Goal: Task Accomplishment & Management: Use online tool/utility

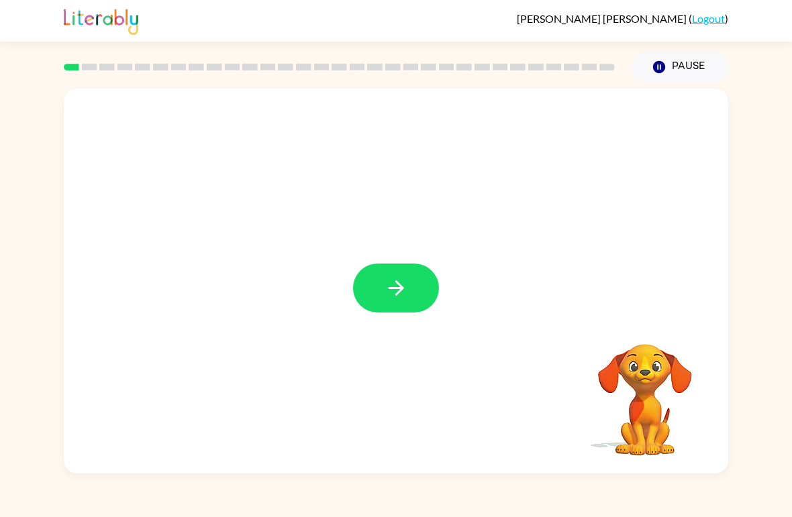
click at [411, 288] on button "button" at bounding box center [396, 288] width 86 height 49
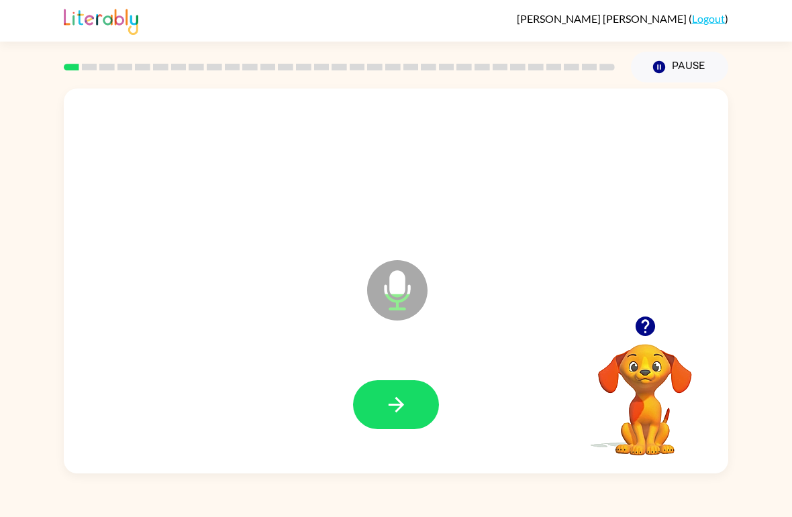
click at [384, 400] on icon "button" at bounding box center [395, 404] width 23 height 23
click at [394, 393] on button "button" at bounding box center [396, 404] width 86 height 49
click at [393, 403] on icon "button" at bounding box center [395, 404] width 23 height 23
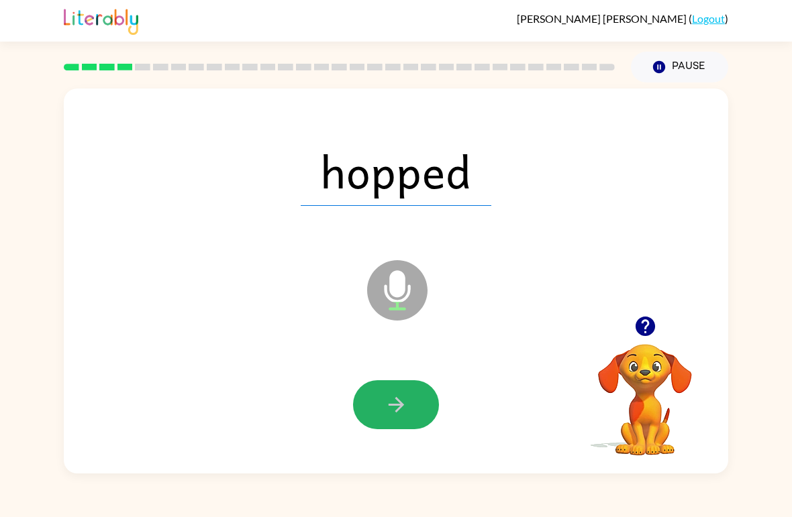
click at [403, 408] on icon "button" at bounding box center [395, 404] width 23 height 23
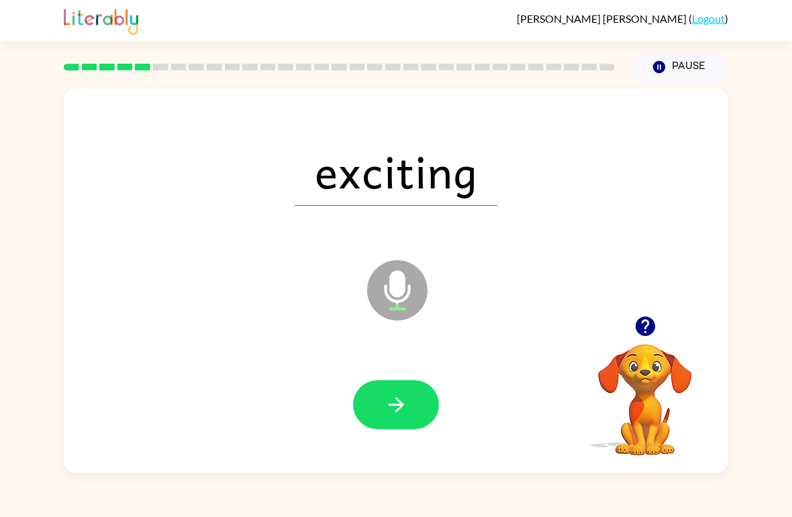
click at [389, 412] on icon "button" at bounding box center [395, 404] width 23 height 23
click at [395, 409] on icon "button" at bounding box center [395, 404] width 23 height 23
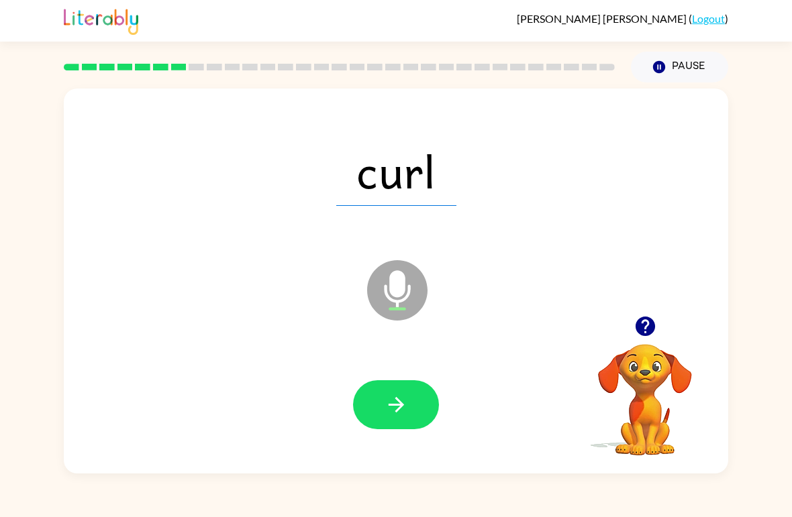
click at [406, 412] on icon "button" at bounding box center [395, 404] width 23 height 23
click at [382, 411] on button "button" at bounding box center [396, 404] width 86 height 49
click at [401, 403] on icon "button" at bounding box center [395, 404] width 23 height 23
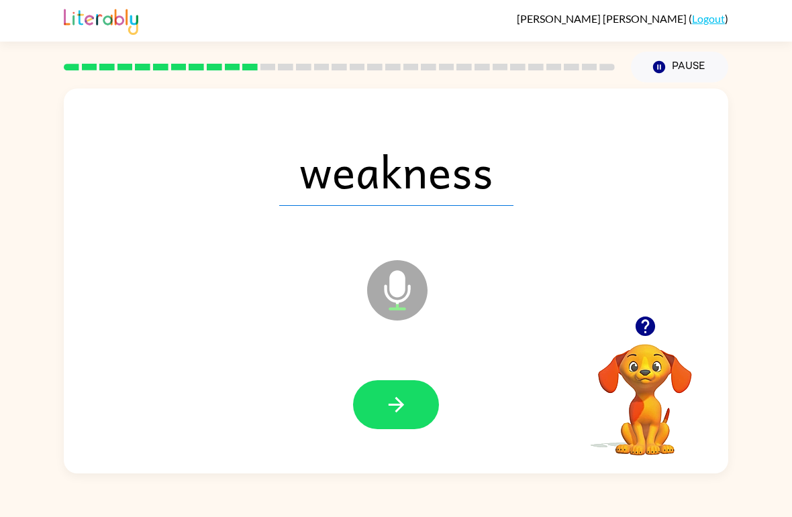
click at [402, 412] on icon "button" at bounding box center [395, 404] width 23 height 23
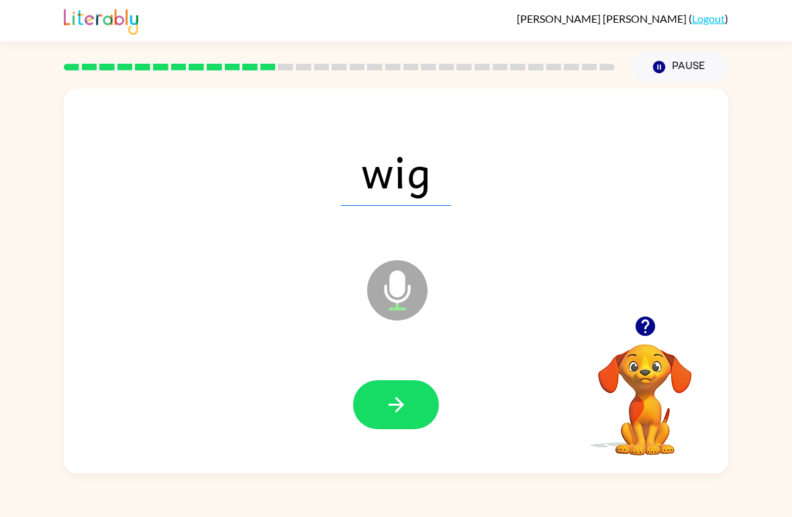
click at [401, 401] on icon "button" at bounding box center [395, 404] width 23 height 23
click at [391, 410] on icon "button" at bounding box center [395, 404] width 23 height 23
click at [388, 403] on icon "button" at bounding box center [395, 404] width 23 height 23
click at [380, 394] on button "button" at bounding box center [396, 404] width 86 height 49
click at [391, 413] on icon "button" at bounding box center [395, 404] width 23 height 23
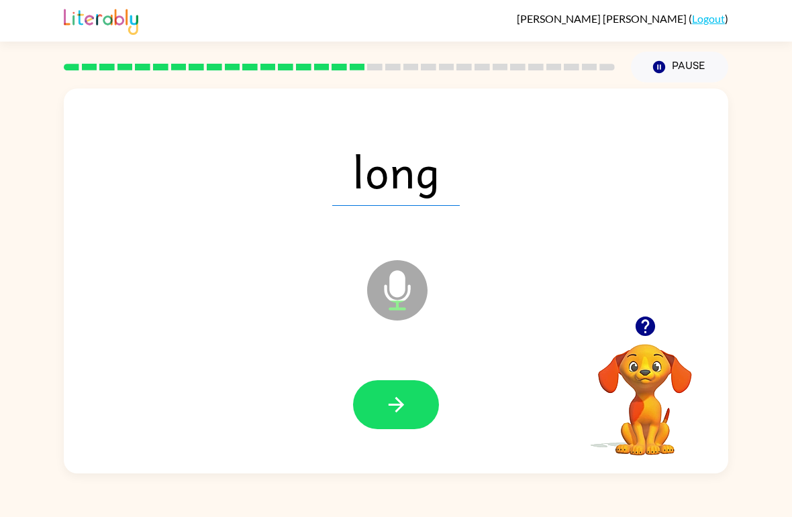
click at [405, 415] on icon "button" at bounding box center [395, 404] width 23 height 23
click at [386, 405] on icon "button" at bounding box center [395, 404] width 23 height 23
click at [391, 406] on icon "button" at bounding box center [395, 404] width 15 height 15
click at [393, 401] on icon "button" at bounding box center [395, 404] width 23 height 23
click at [374, 409] on button "button" at bounding box center [396, 404] width 86 height 49
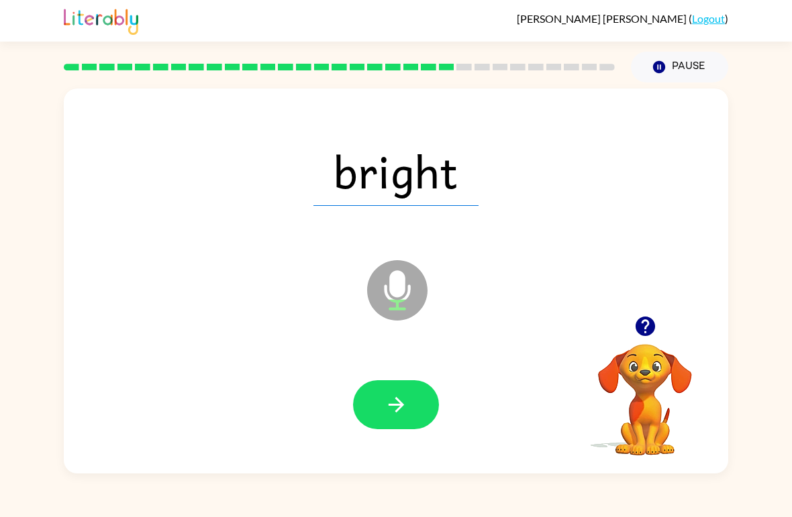
click at [394, 405] on icon "button" at bounding box center [395, 404] width 15 height 15
click at [398, 407] on icon "button" at bounding box center [395, 404] width 15 height 15
click at [394, 400] on icon "button" at bounding box center [395, 404] width 23 height 23
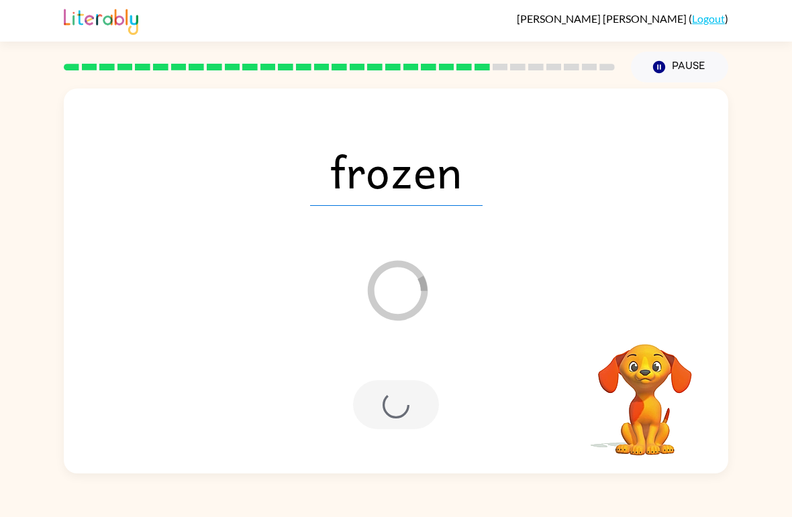
click at [660, 65] on icon "button" at bounding box center [659, 67] width 12 height 12
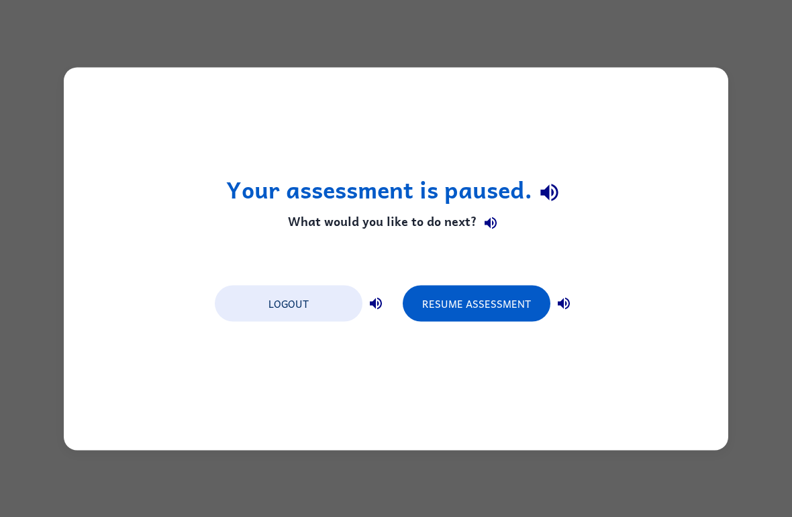
click at [484, 393] on div "Your assessment is paused. What would you like to do next? Logout Resume Assess…" at bounding box center [396, 258] width 664 height 383
click at [478, 305] on button "Resume Assessment" at bounding box center [477, 303] width 148 height 36
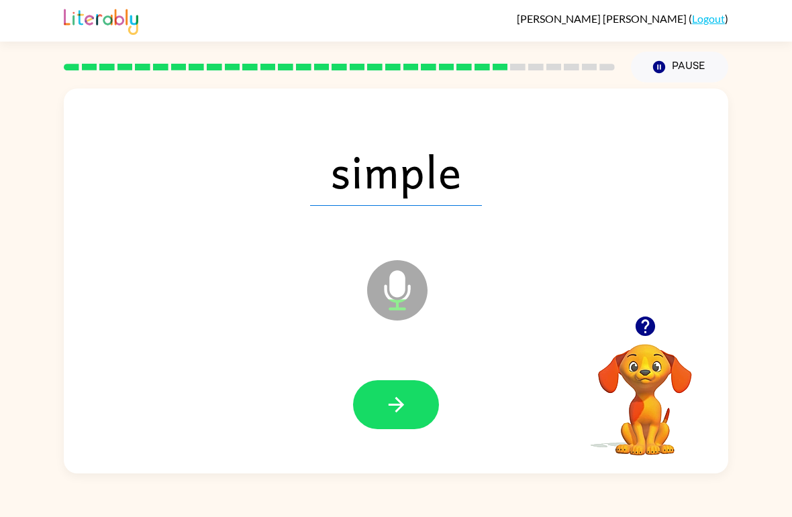
click at [401, 411] on icon "button" at bounding box center [395, 404] width 23 height 23
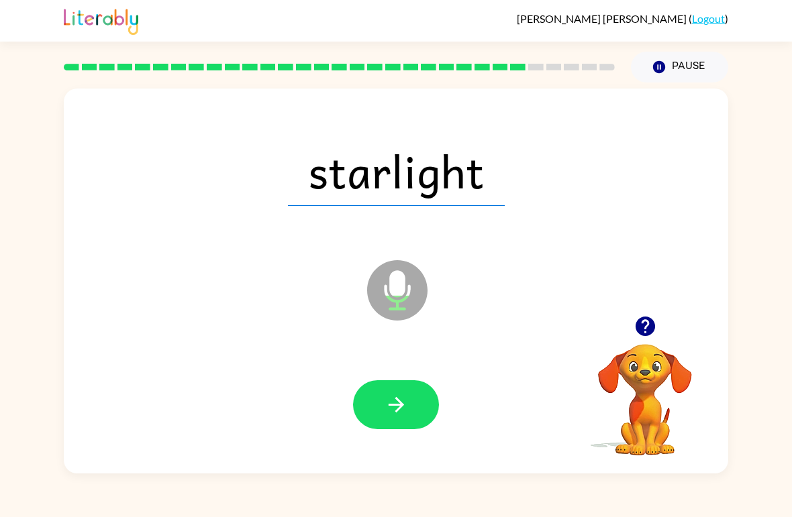
click at [397, 401] on icon "button" at bounding box center [395, 404] width 23 height 23
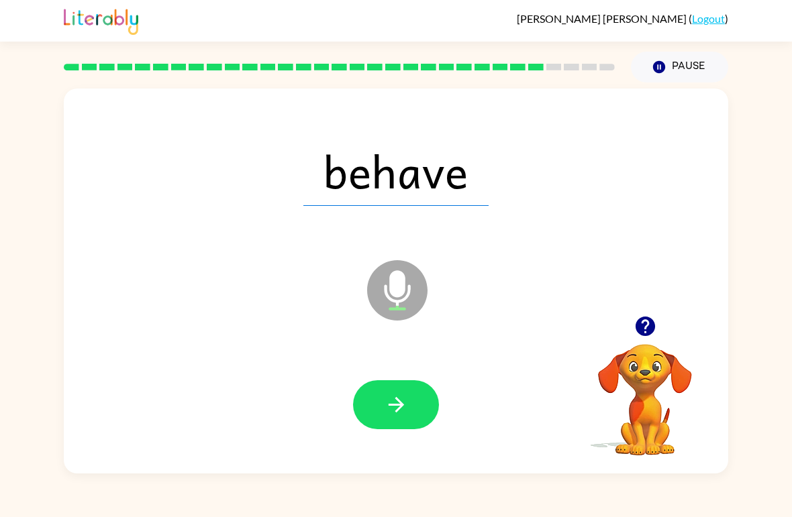
click at [407, 408] on icon "button" at bounding box center [395, 404] width 23 height 23
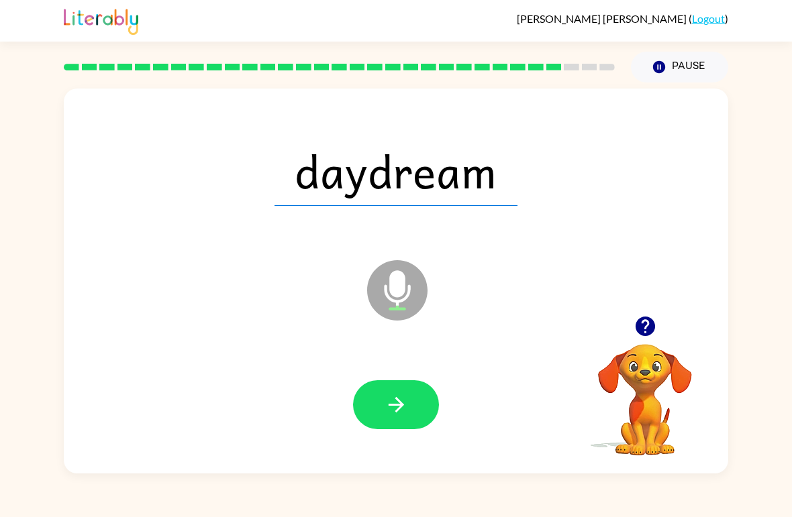
click at [397, 405] on icon "button" at bounding box center [395, 404] width 15 height 15
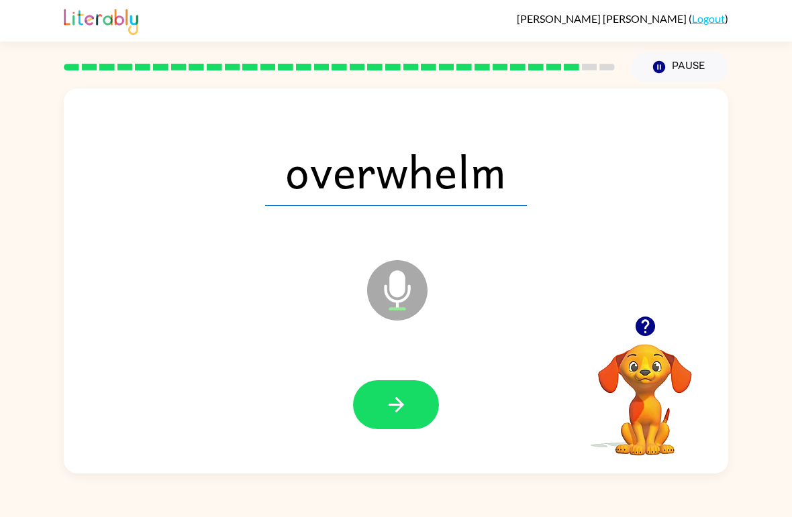
click at [404, 418] on button "button" at bounding box center [396, 404] width 86 height 49
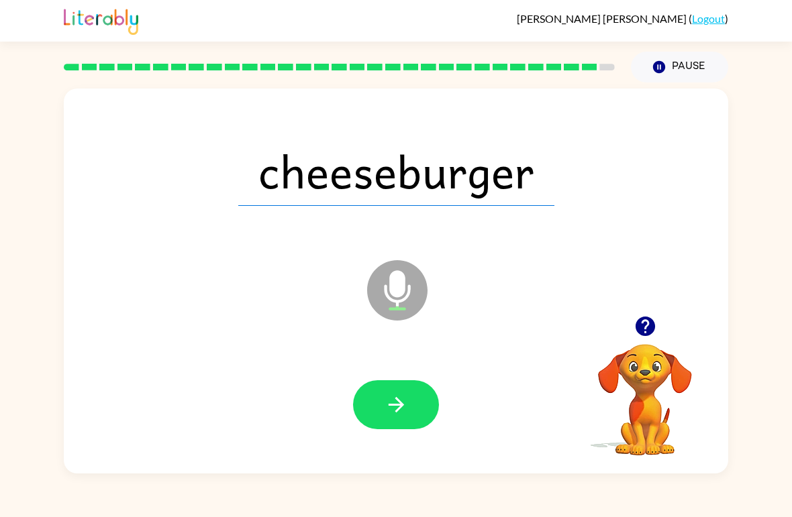
click at [388, 407] on icon "button" at bounding box center [395, 404] width 23 height 23
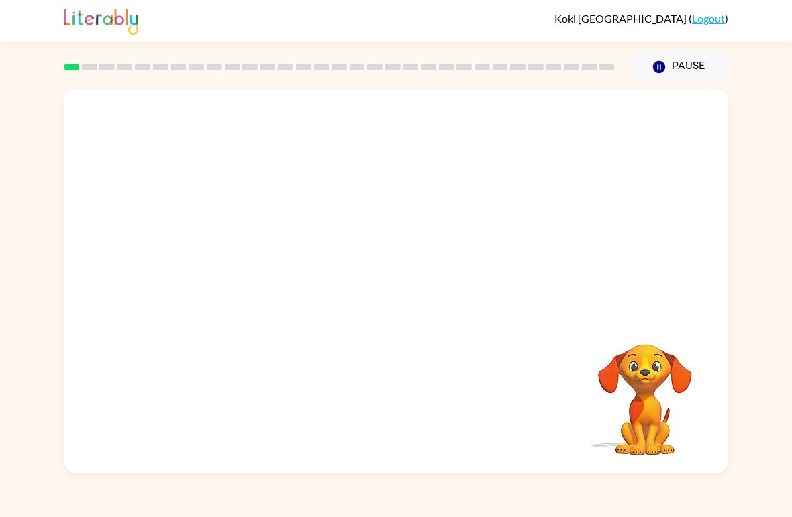
click at [675, 64] on button "Pause Pause" at bounding box center [679, 67] width 97 height 31
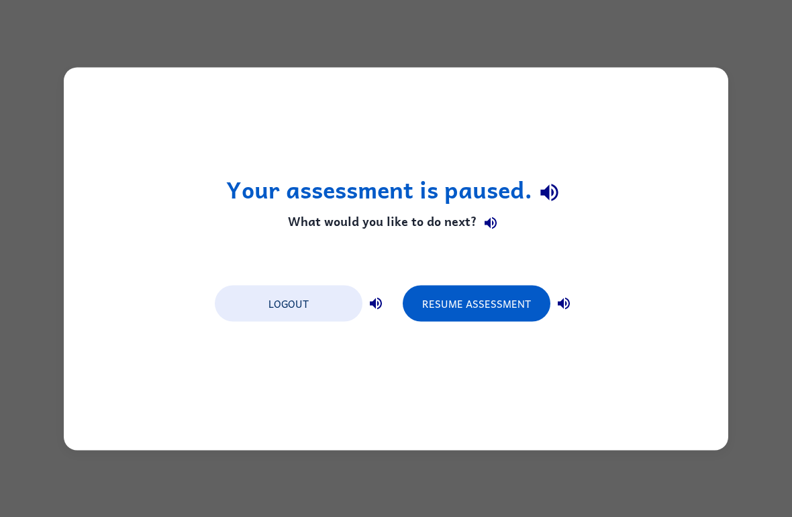
click at [480, 293] on button "Resume Assessment" at bounding box center [477, 303] width 148 height 36
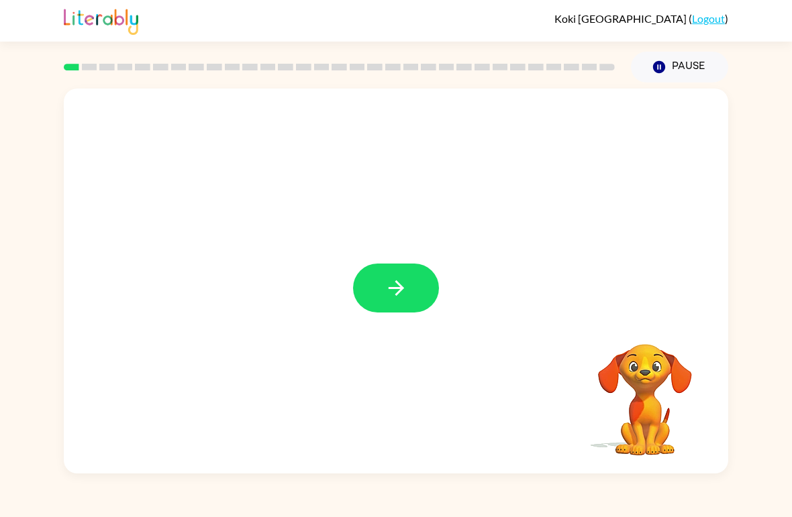
click at [427, 297] on button "button" at bounding box center [396, 288] width 86 height 49
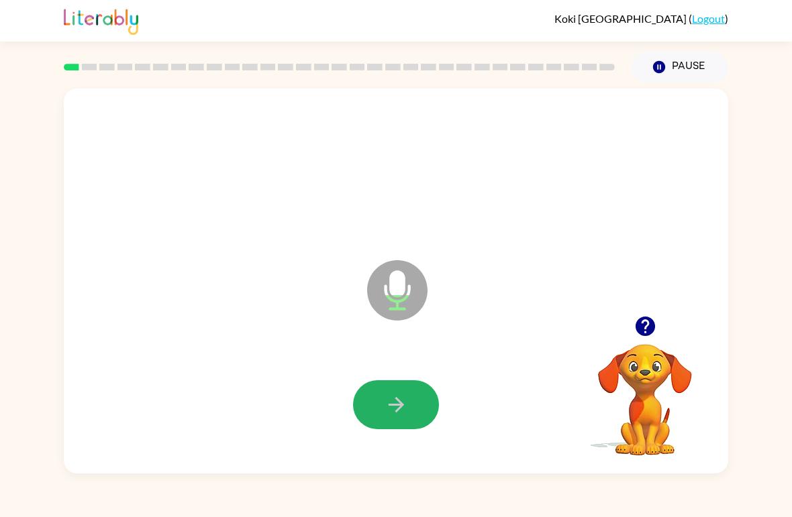
click at [413, 421] on button "button" at bounding box center [396, 404] width 86 height 49
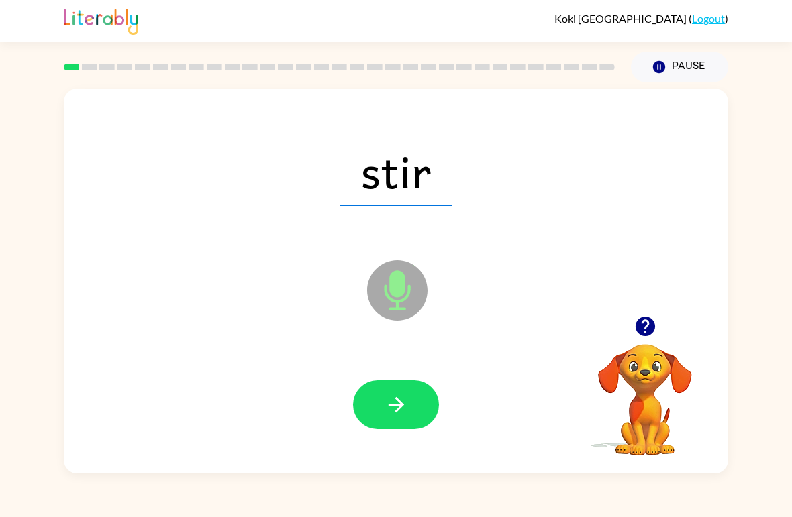
click at [396, 429] on button "button" at bounding box center [396, 404] width 86 height 49
click at [421, 424] on button "button" at bounding box center [396, 404] width 86 height 49
click at [409, 417] on button "button" at bounding box center [396, 404] width 86 height 49
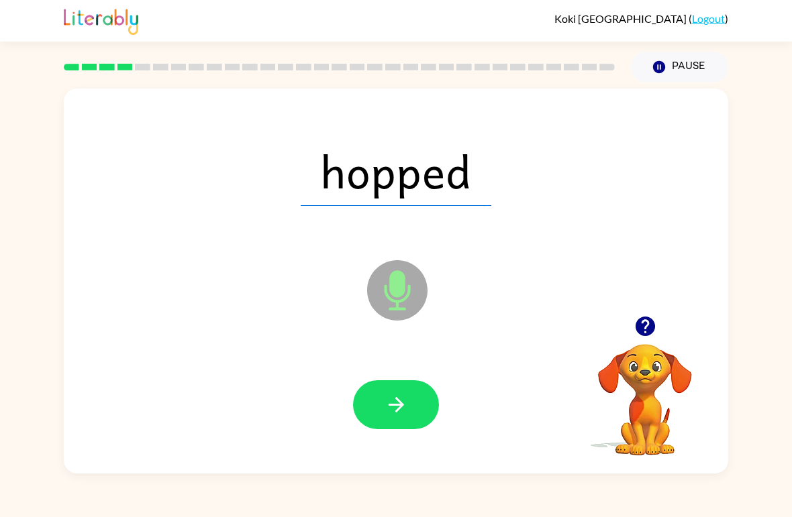
click at [414, 412] on button "button" at bounding box center [396, 404] width 86 height 49
click at [419, 408] on button "button" at bounding box center [396, 404] width 86 height 49
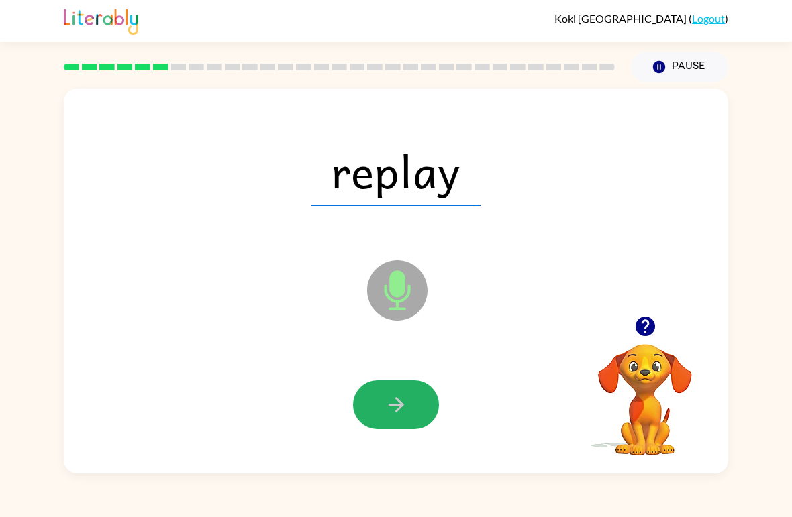
click at [399, 427] on button "button" at bounding box center [396, 404] width 86 height 49
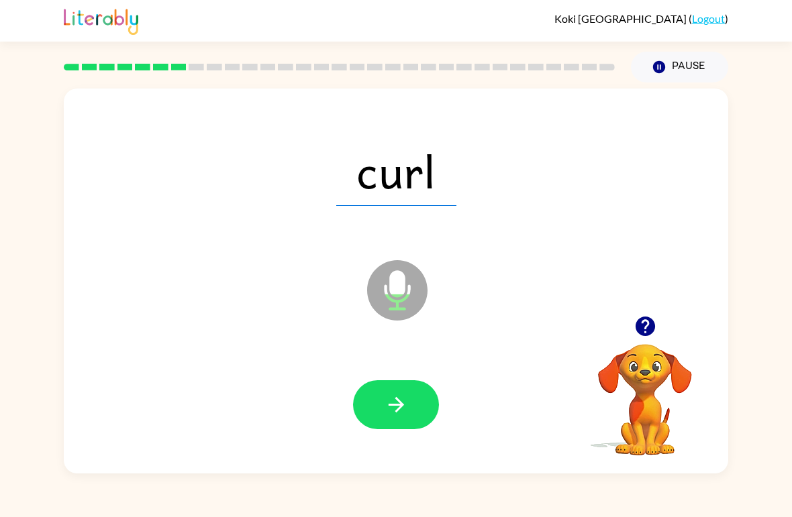
click at [415, 418] on button "button" at bounding box center [396, 404] width 86 height 49
click at [402, 416] on icon "button" at bounding box center [395, 404] width 23 height 23
click at [411, 429] on button "button" at bounding box center [396, 404] width 86 height 49
click at [403, 423] on button "button" at bounding box center [396, 404] width 86 height 49
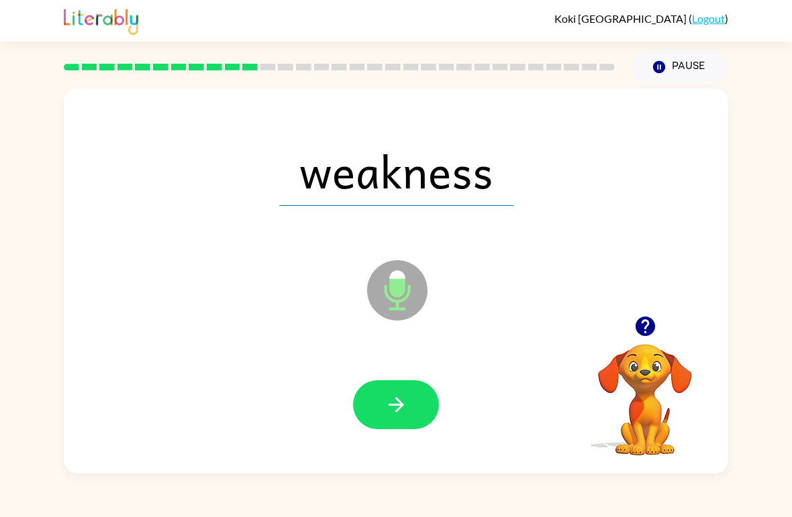
click at [409, 429] on button "button" at bounding box center [396, 404] width 86 height 49
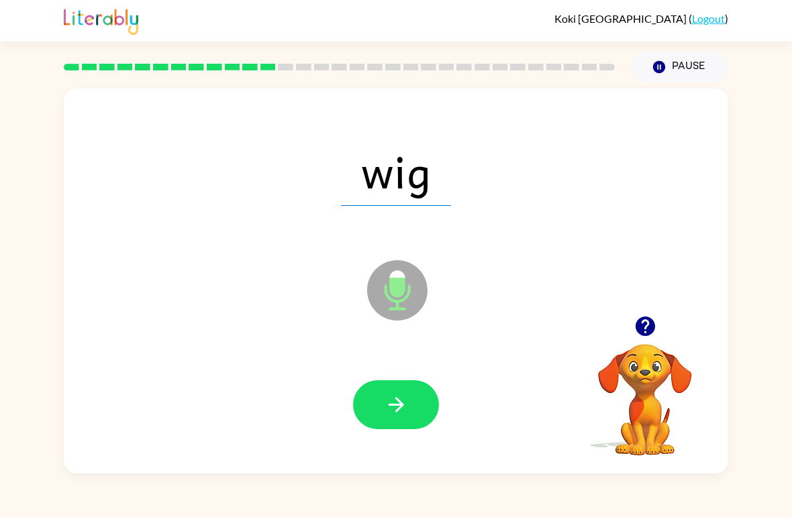
click at [414, 421] on button "button" at bounding box center [396, 404] width 86 height 49
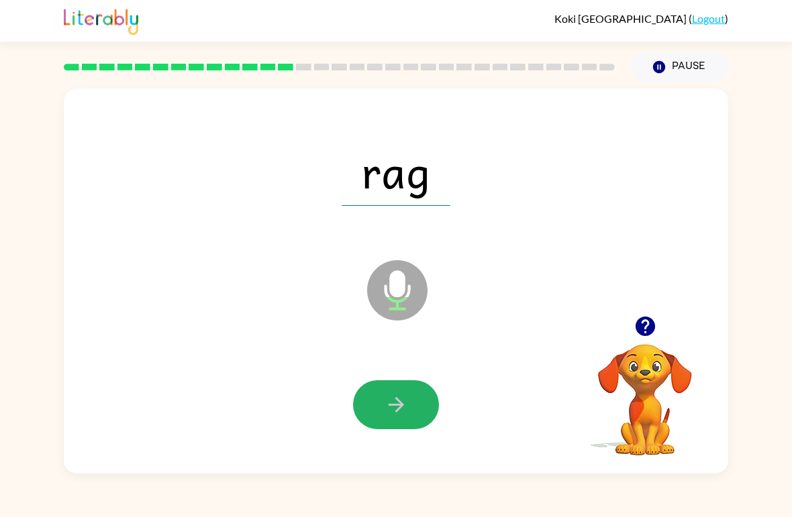
click at [415, 422] on button "button" at bounding box center [396, 404] width 86 height 49
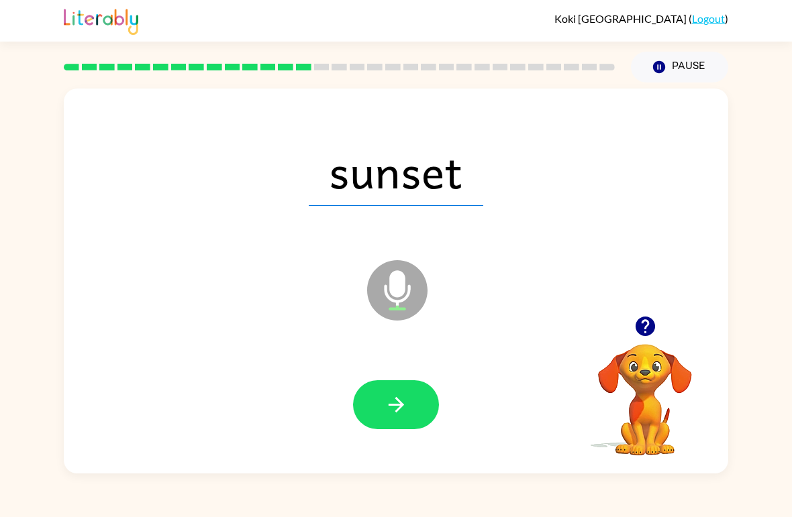
click at [409, 415] on button "button" at bounding box center [396, 404] width 86 height 49
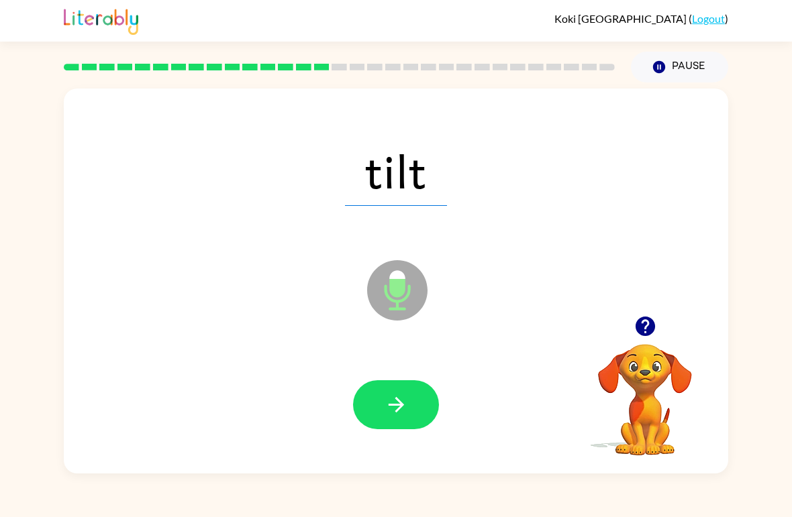
click at [421, 414] on button "button" at bounding box center [396, 404] width 86 height 49
click at [396, 421] on button "button" at bounding box center [396, 404] width 86 height 49
click at [394, 422] on button "button" at bounding box center [396, 404] width 86 height 49
click at [408, 421] on button "button" at bounding box center [396, 404] width 86 height 49
click at [408, 406] on button "button" at bounding box center [396, 404] width 86 height 49
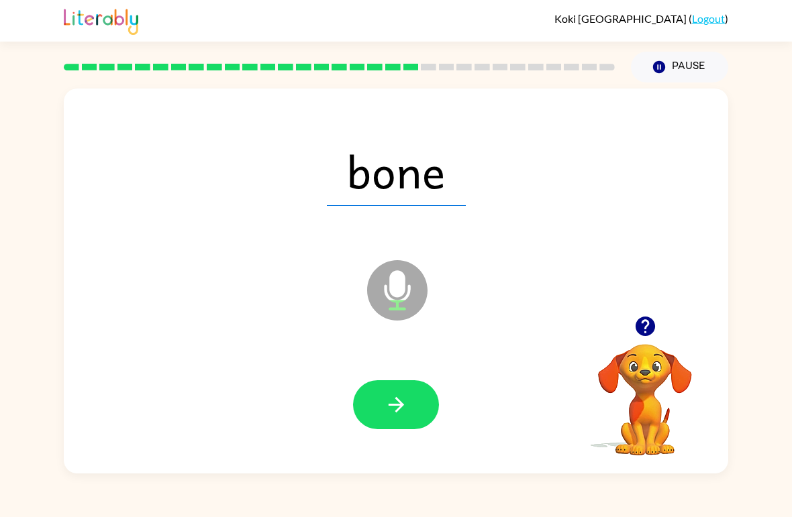
click at [401, 405] on icon "button" at bounding box center [395, 404] width 15 height 15
click at [396, 421] on button "button" at bounding box center [396, 404] width 86 height 49
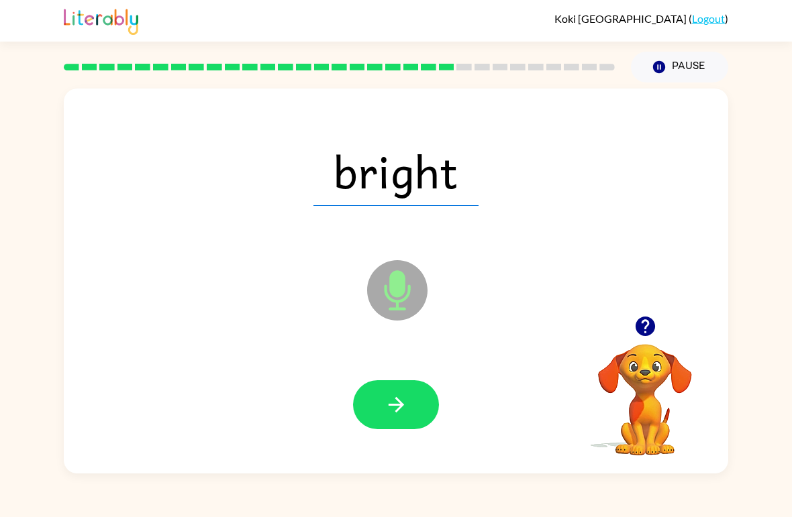
click at [409, 416] on button "button" at bounding box center [396, 404] width 86 height 49
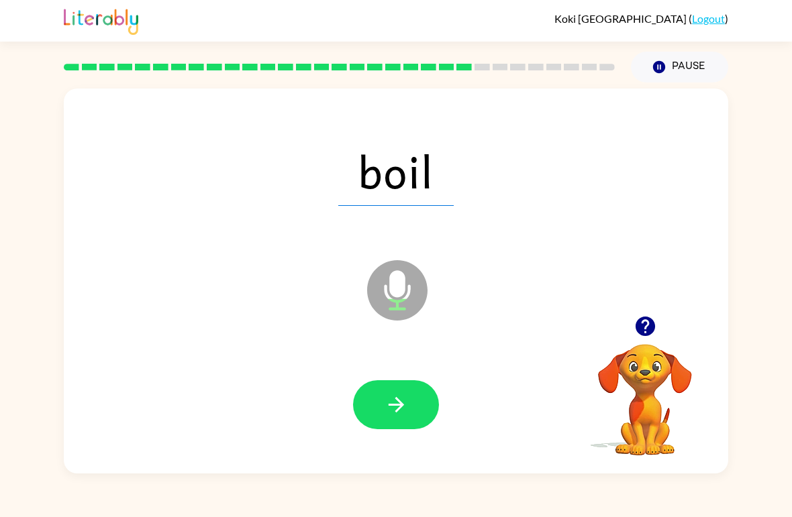
click at [401, 427] on button "button" at bounding box center [396, 404] width 86 height 49
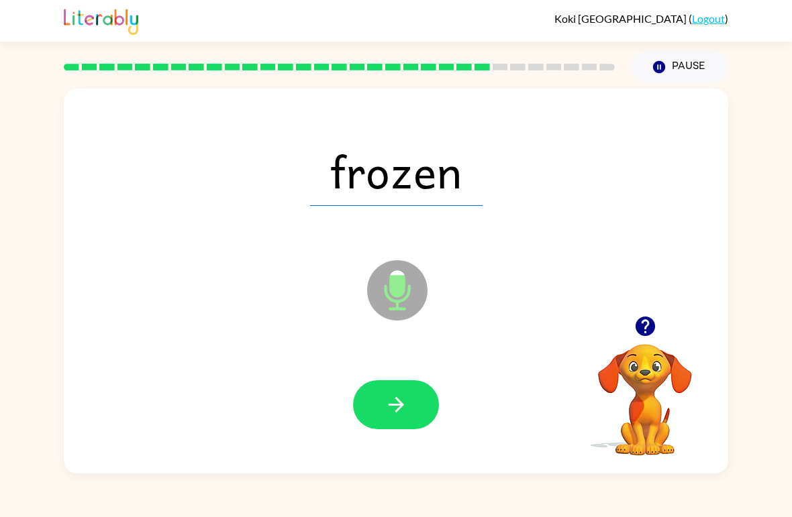
click at [408, 414] on button "button" at bounding box center [396, 404] width 86 height 49
click at [404, 412] on icon "button" at bounding box center [395, 404] width 23 height 23
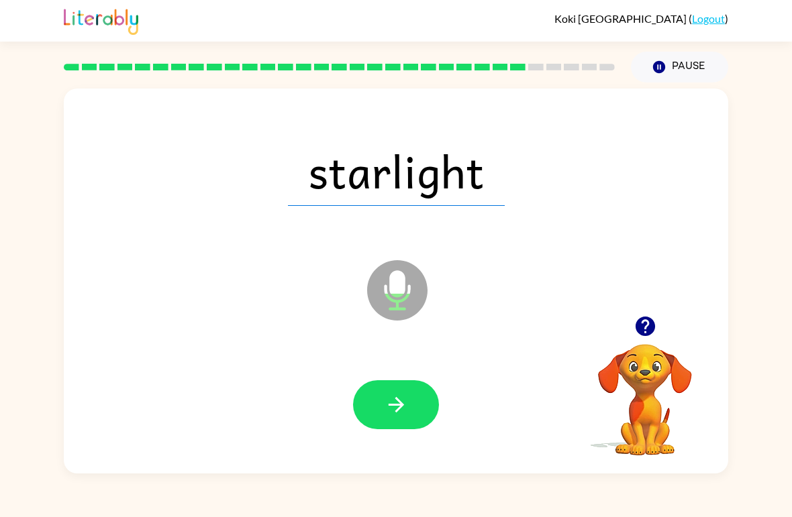
click at [409, 415] on button "button" at bounding box center [396, 404] width 86 height 49
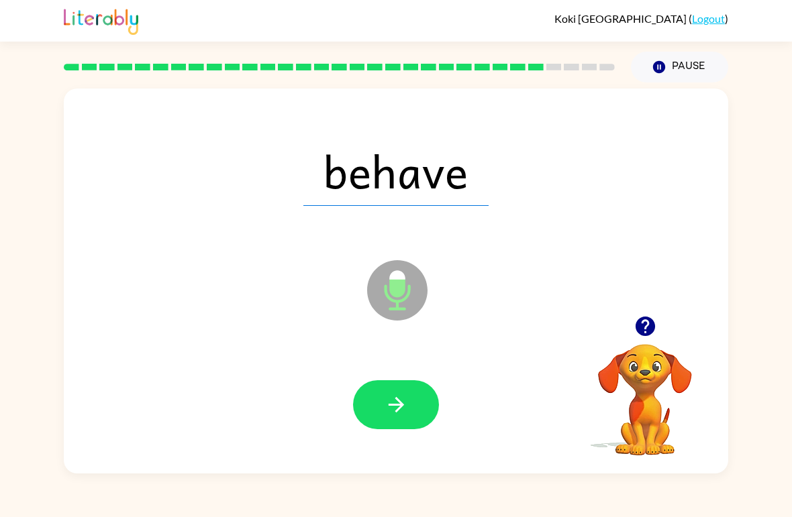
click at [410, 400] on button "button" at bounding box center [396, 404] width 86 height 49
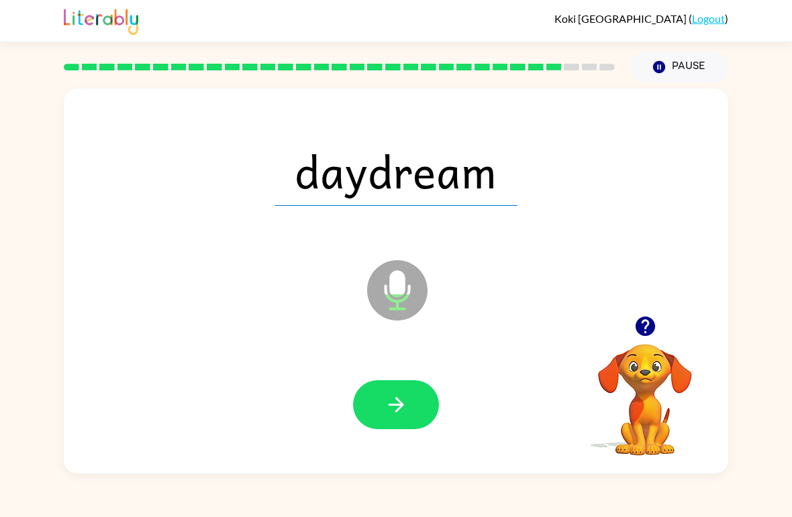
click at [395, 429] on button "button" at bounding box center [396, 404] width 86 height 49
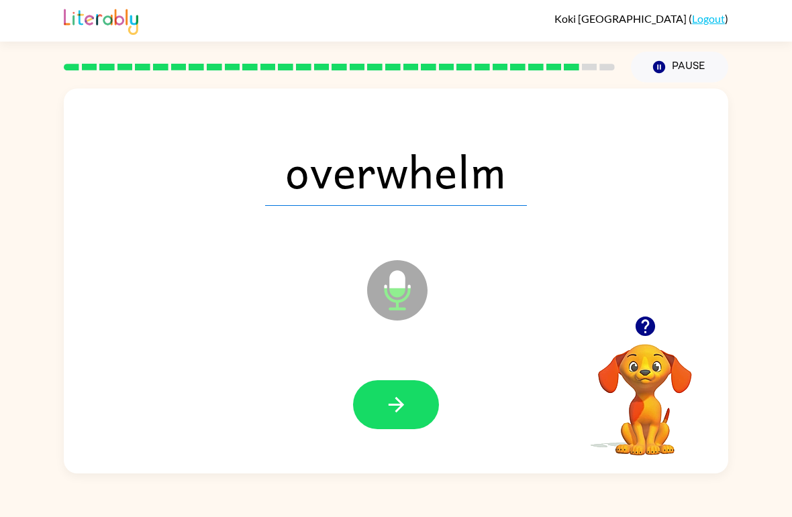
click at [403, 409] on icon "button" at bounding box center [395, 404] width 23 height 23
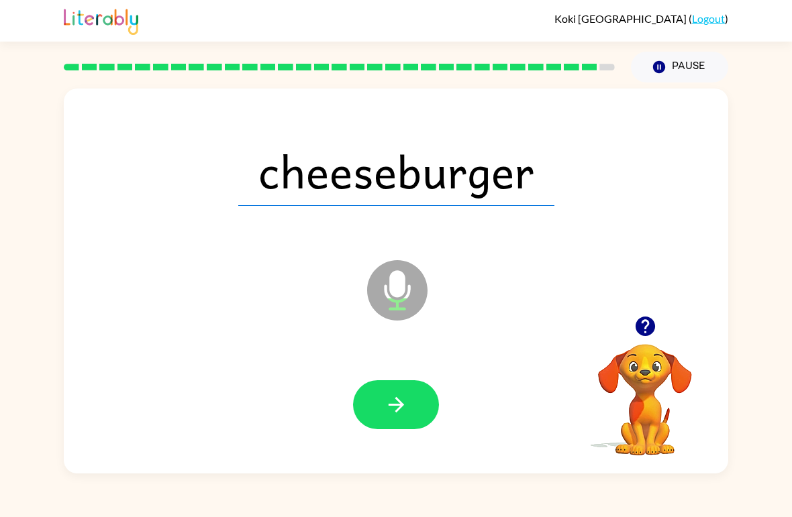
click at [415, 410] on button "button" at bounding box center [396, 404] width 86 height 49
